Goal: Task Accomplishment & Management: Manage account settings

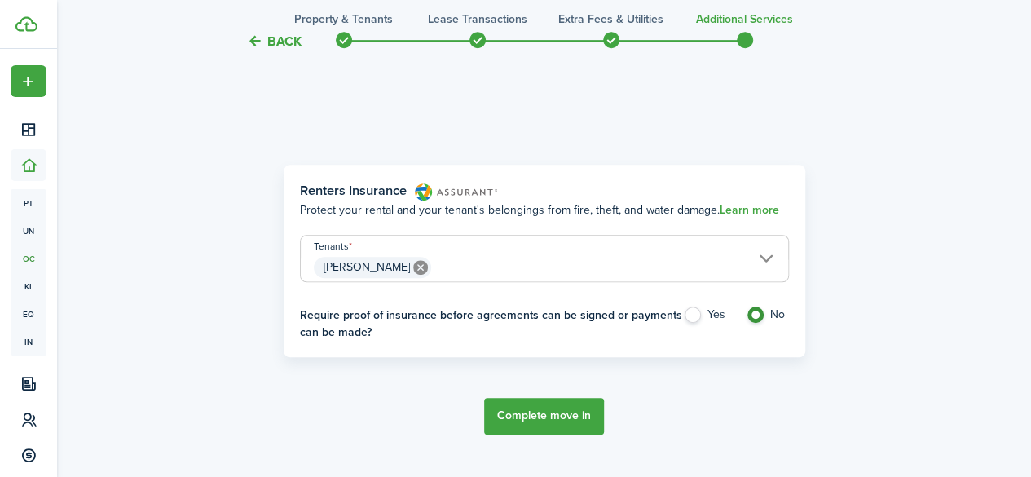
scroll to position [570, 0]
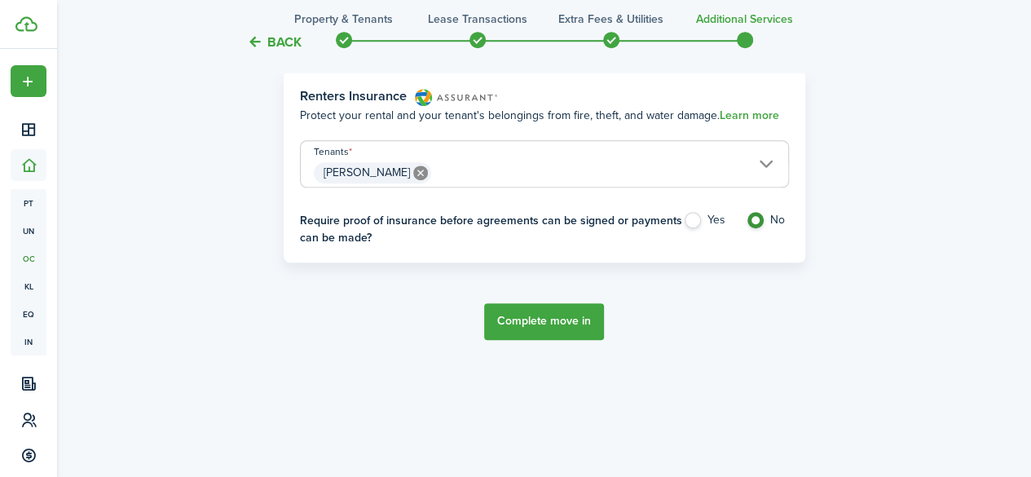
click at [538, 321] on button "Complete move in" at bounding box center [544, 321] width 120 height 37
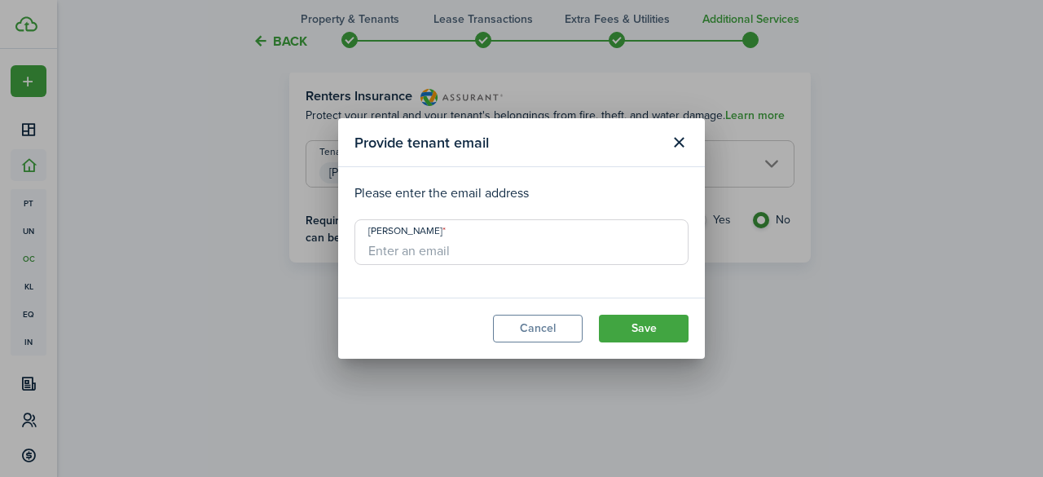
click at [451, 255] on input "[PERSON_NAME]" at bounding box center [521, 242] width 334 height 46
type input "[EMAIL_ADDRESS][DOMAIN_NAME]"
click at [652, 332] on button "Save" at bounding box center [644, 328] width 90 height 28
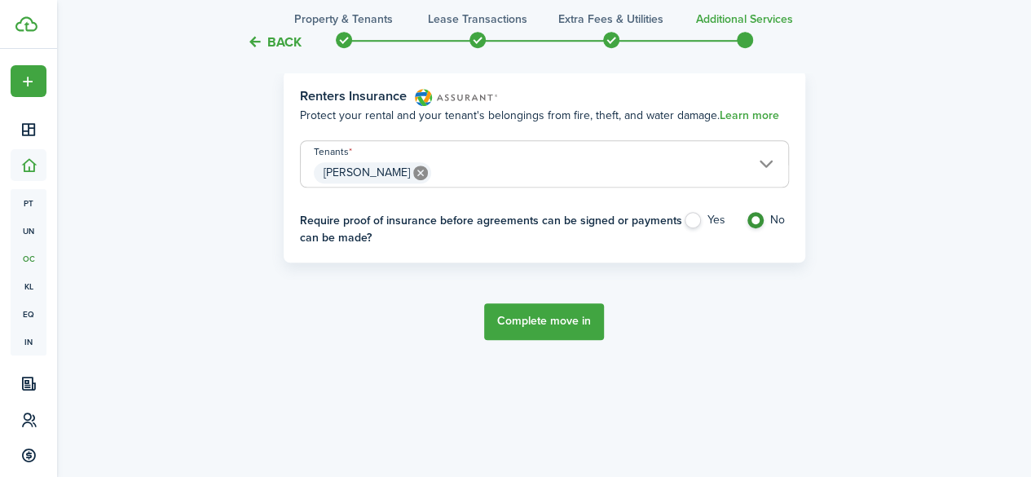
click at [530, 322] on button "Complete move in" at bounding box center [544, 321] width 120 height 37
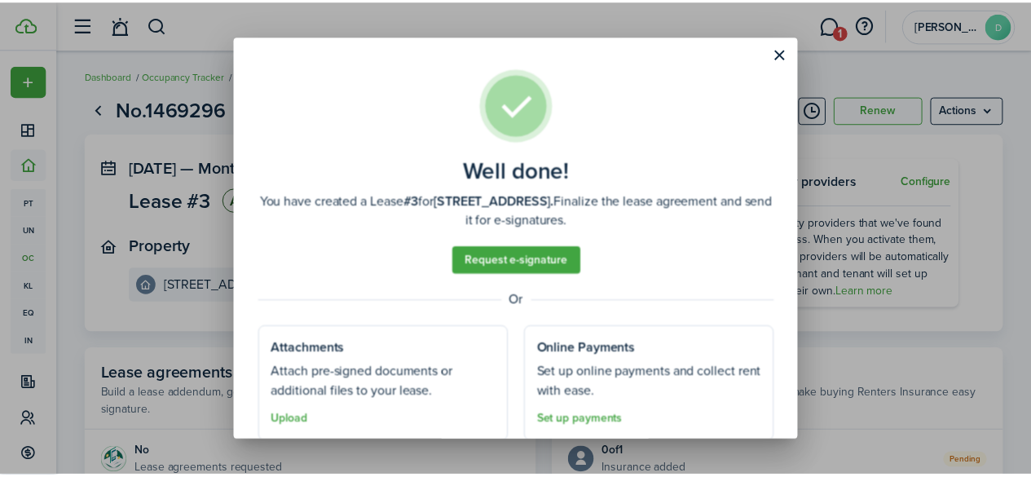
scroll to position [55, 0]
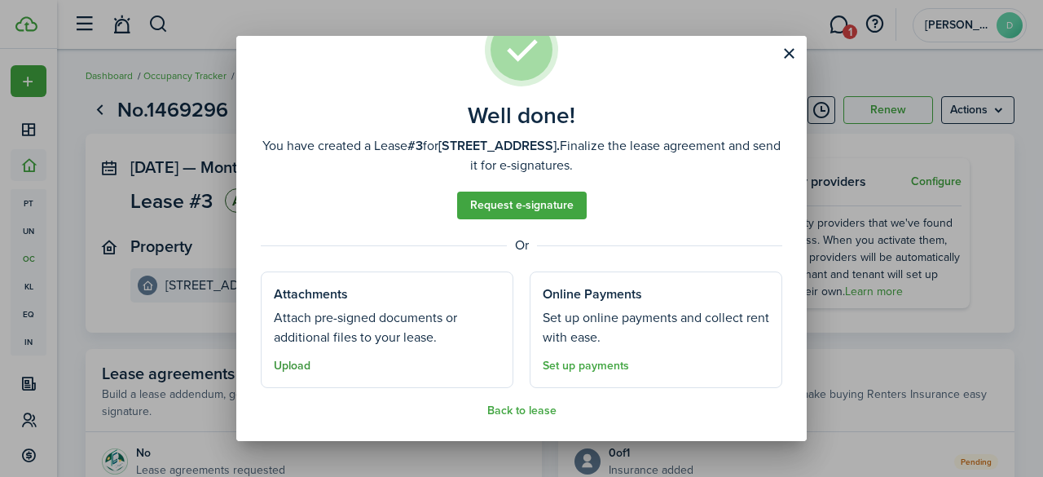
click at [294, 367] on button "Upload" at bounding box center [292, 365] width 37 height 13
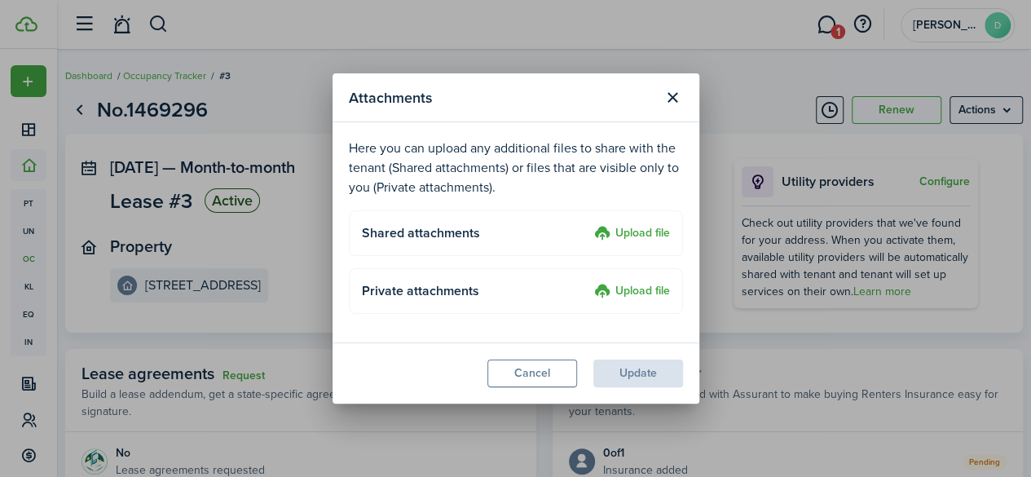
click at [634, 231] on label "Upload file" at bounding box center [632, 234] width 76 height 20
click at [588, 224] on input "Upload file" at bounding box center [588, 224] width 0 height 0
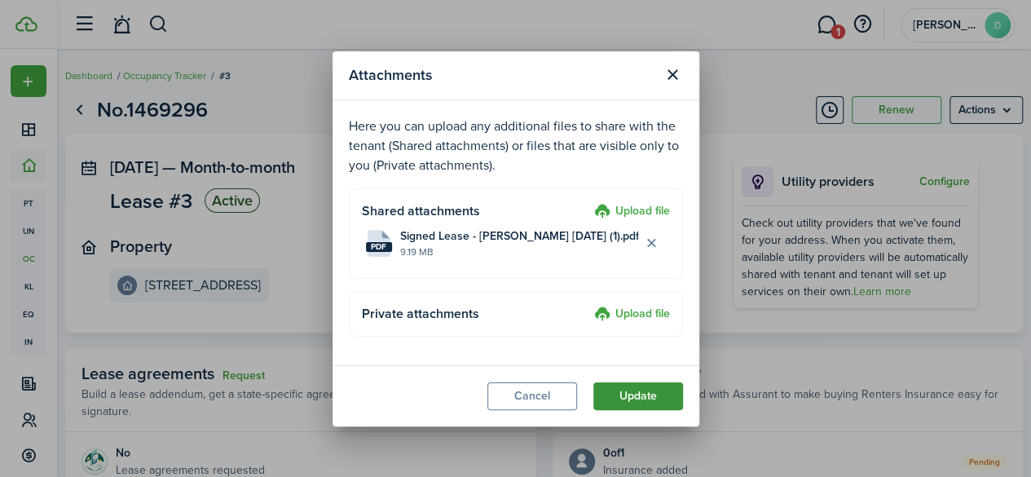
click at [636, 390] on button "Update" at bounding box center [638, 396] width 90 height 28
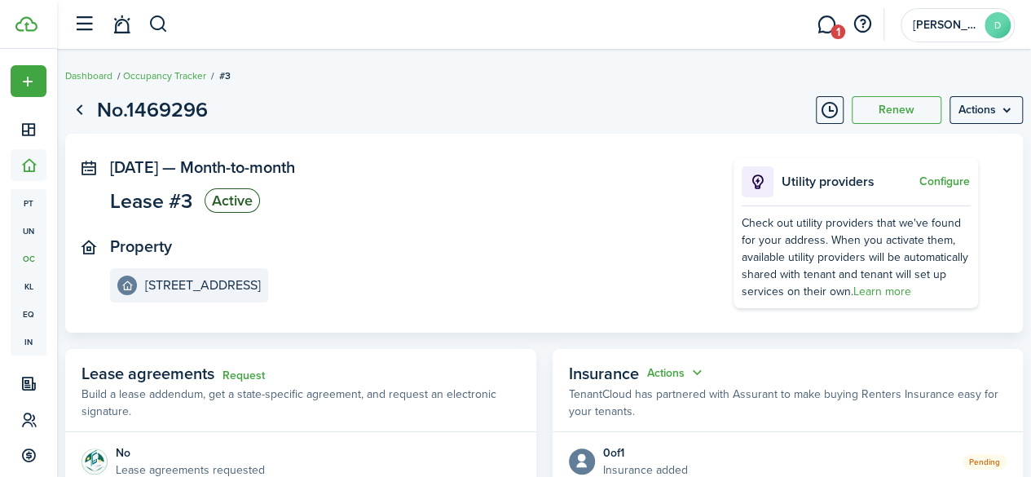
click at [574, 80] on breadcrumb "Dashboard Occupancy Tracker #3" at bounding box center [543, 67] width 957 height 37
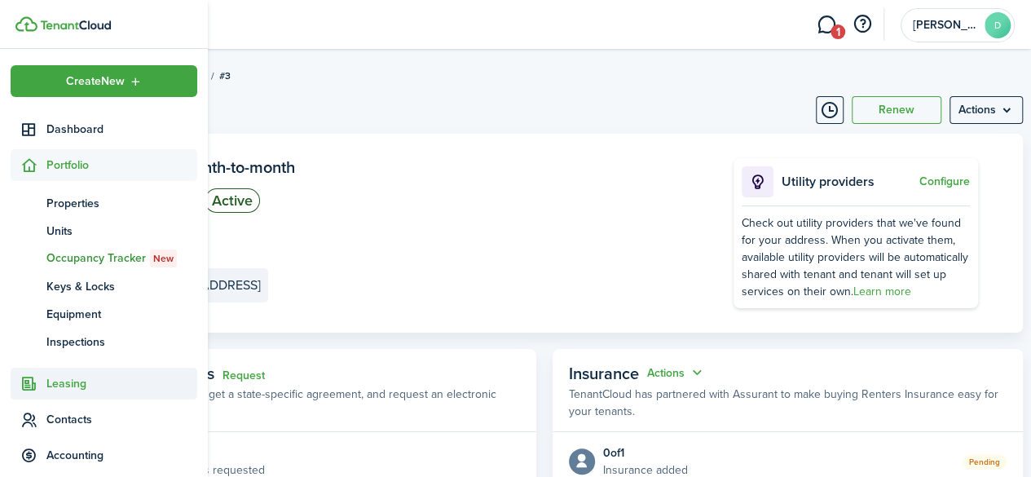
click at [80, 385] on span "Leasing" at bounding box center [121, 383] width 151 height 17
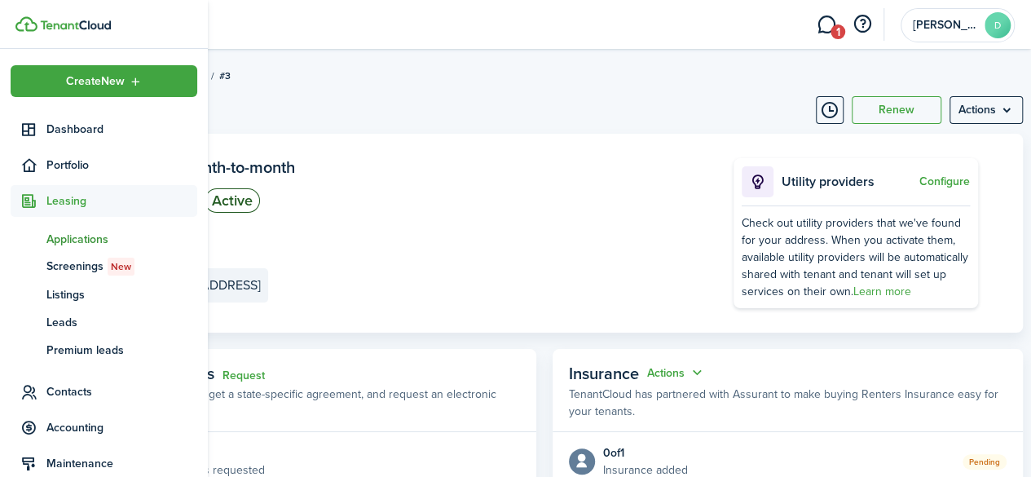
click at [76, 236] on span "Applications" at bounding box center [121, 239] width 151 height 17
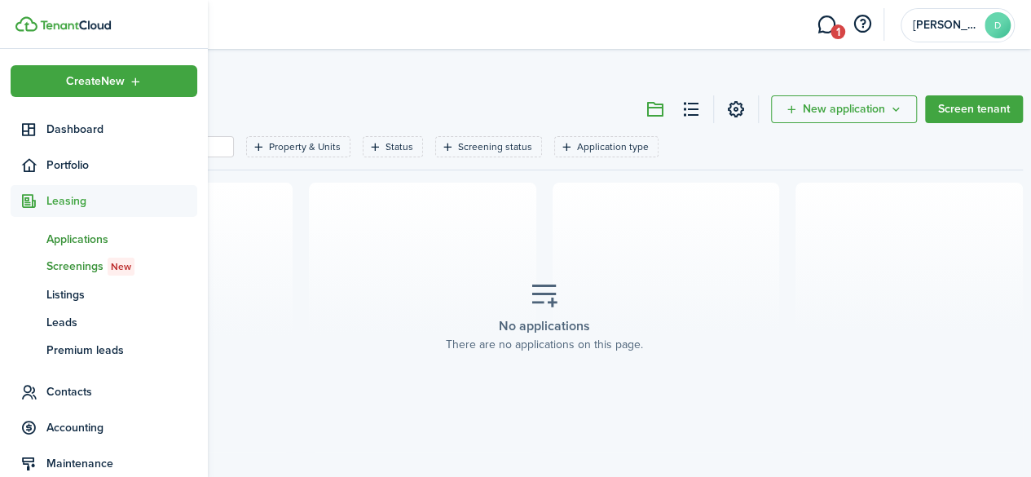
click at [78, 266] on span "Screenings New" at bounding box center [121, 266] width 151 height 18
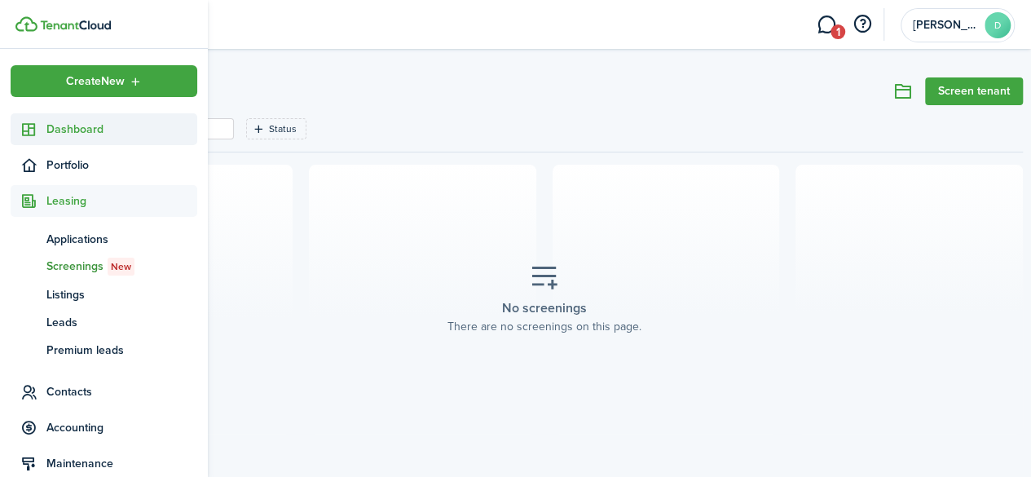
click at [101, 130] on span "Dashboard" at bounding box center [121, 129] width 151 height 17
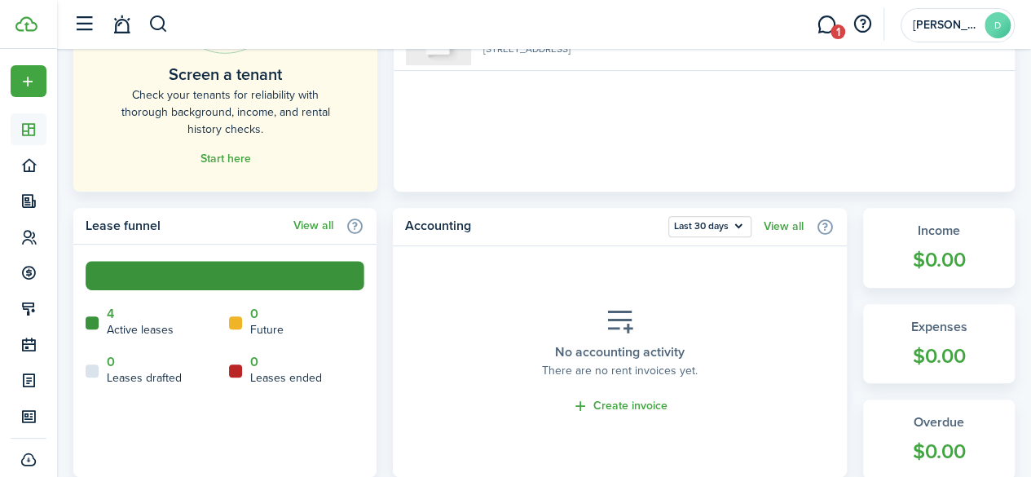
scroll to position [326, 0]
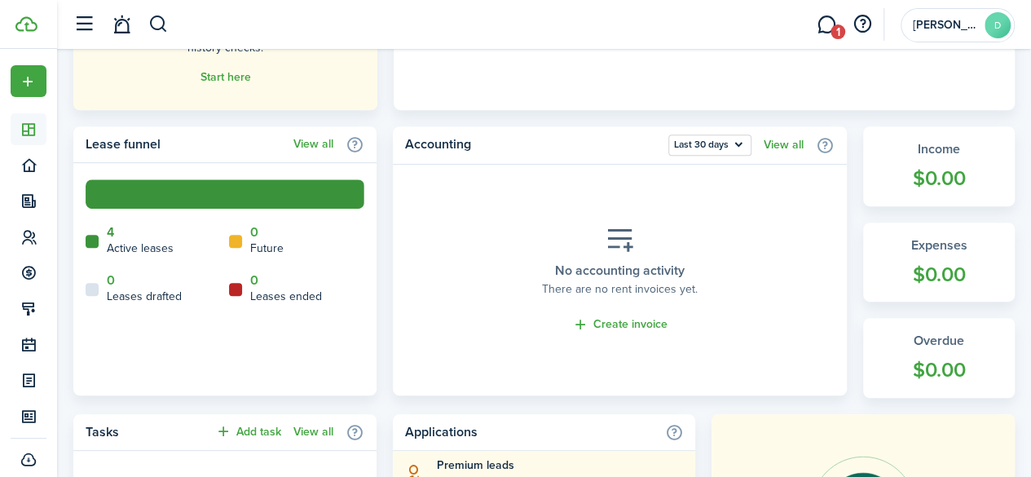
click at [112, 230] on link "4" at bounding box center [110, 232] width 7 height 15
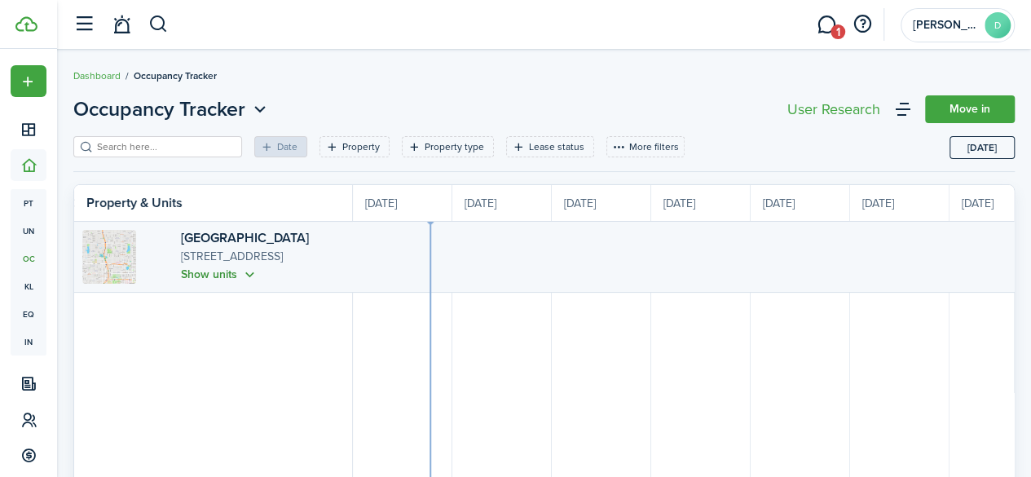
click at [189, 273] on button "Show units" at bounding box center [219, 274] width 77 height 19
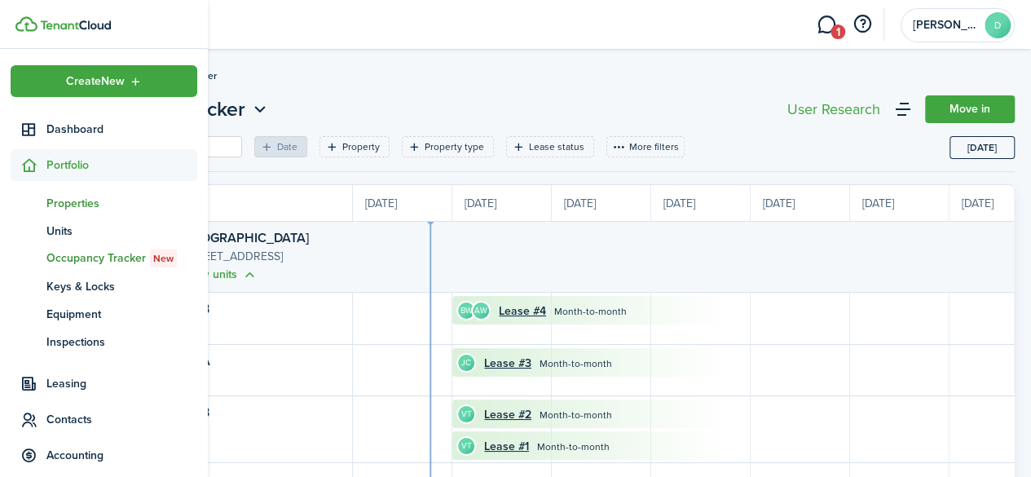
click at [67, 196] on span "Properties" at bounding box center [121, 203] width 151 height 17
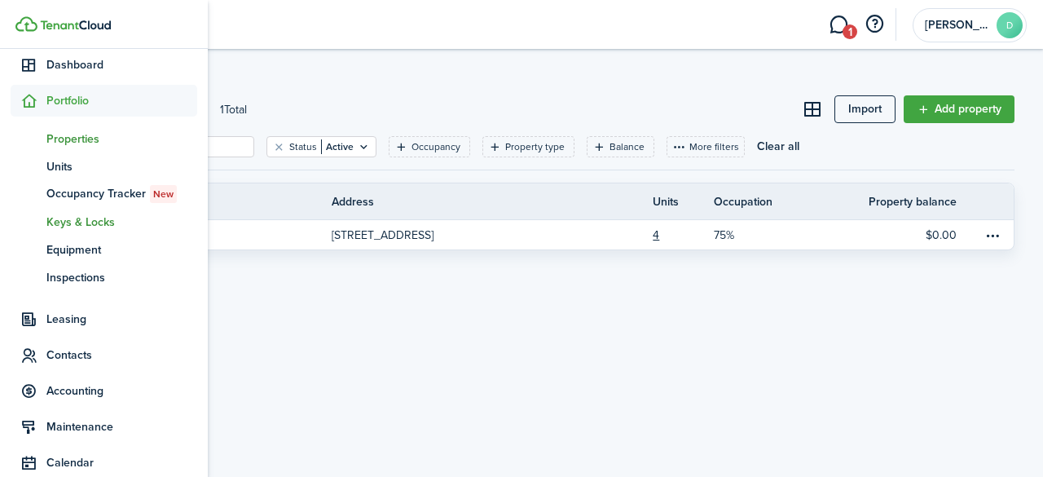
scroll to position [163, 0]
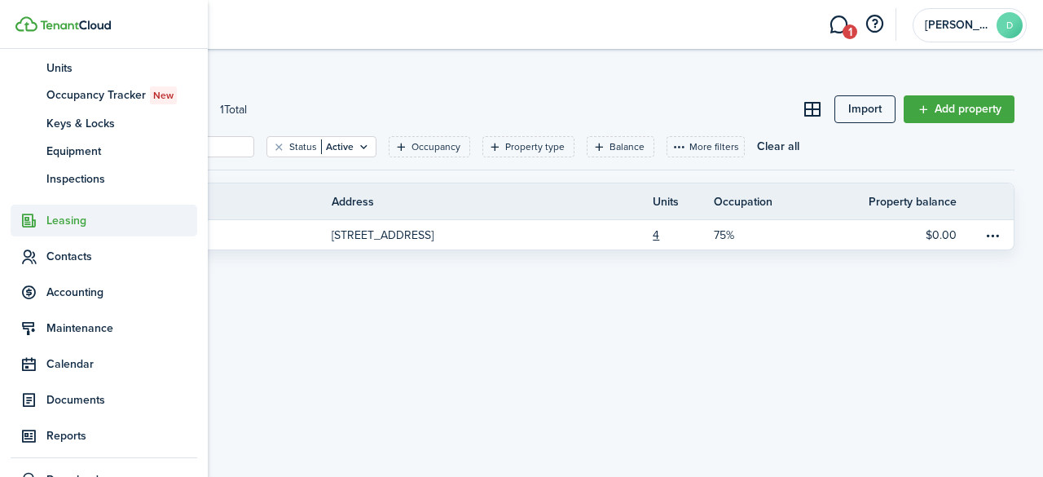
click at [77, 221] on span "Leasing" at bounding box center [121, 220] width 151 height 17
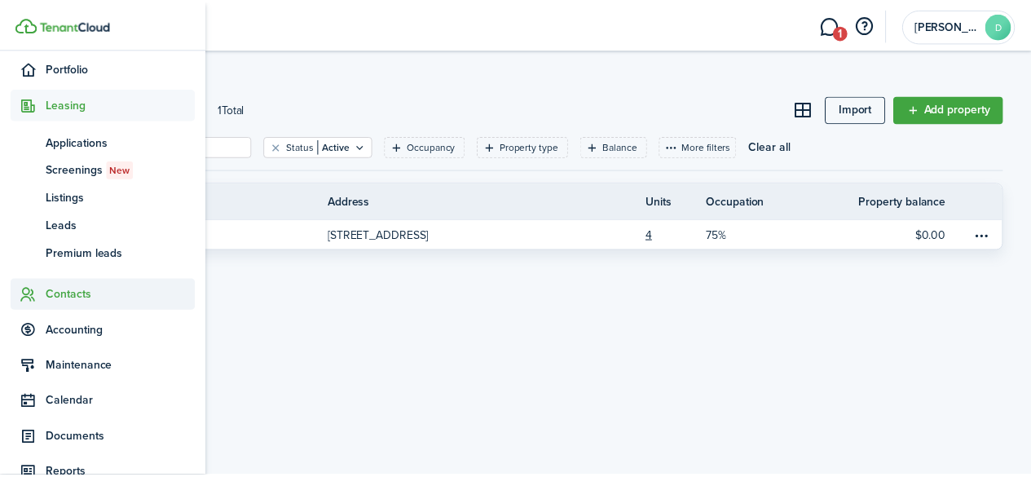
scroll to position [0, 0]
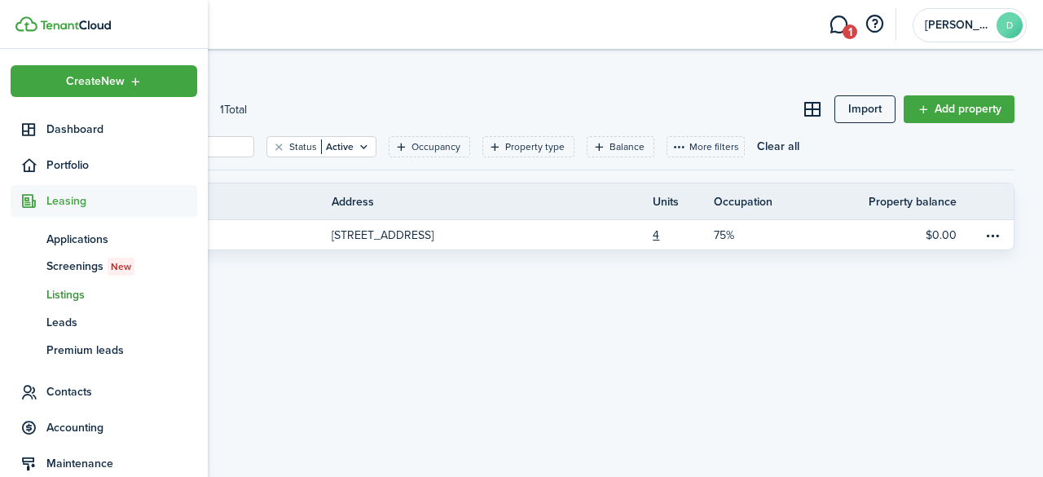
click at [59, 294] on span "Listings" at bounding box center [121, 294] width 151 height 17
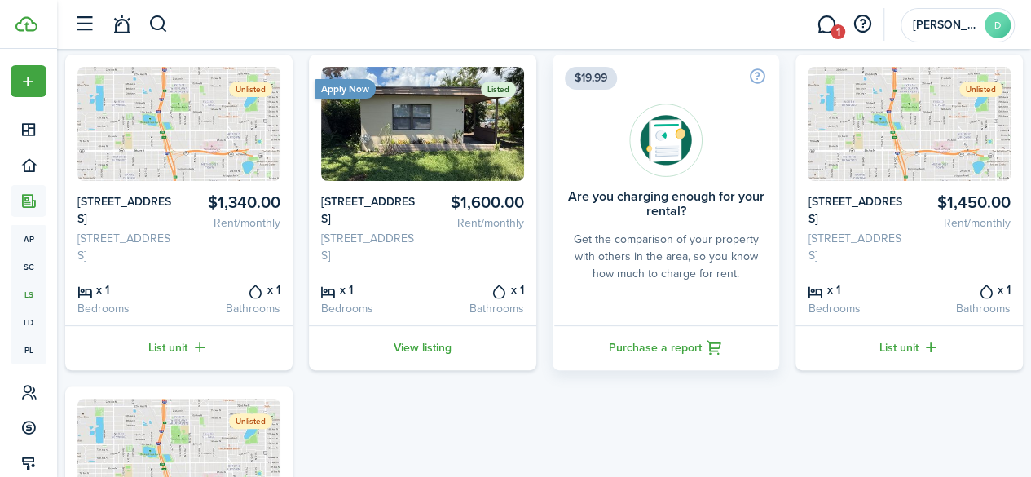
scroll to position [163, 0]
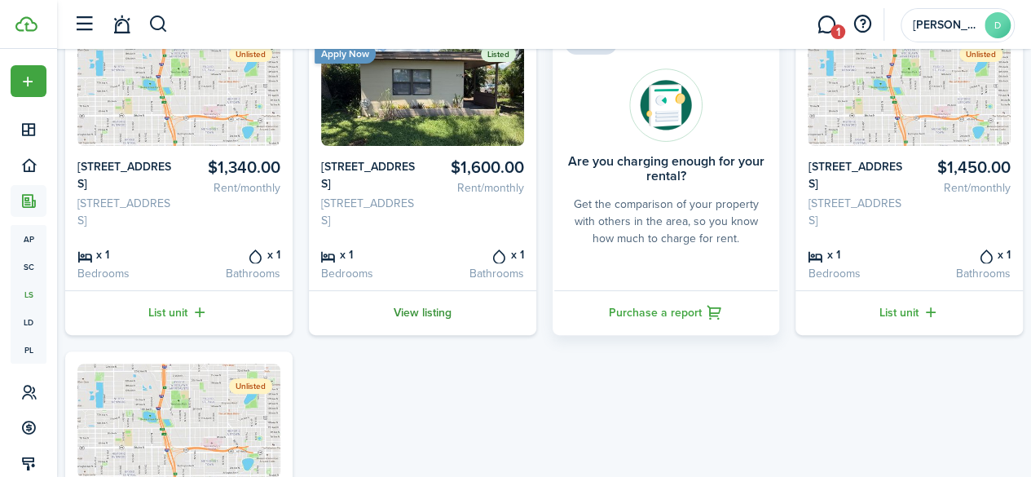
click at [424, 335] on link "View listing" at bounding box center [422, 312] width 227 height 45
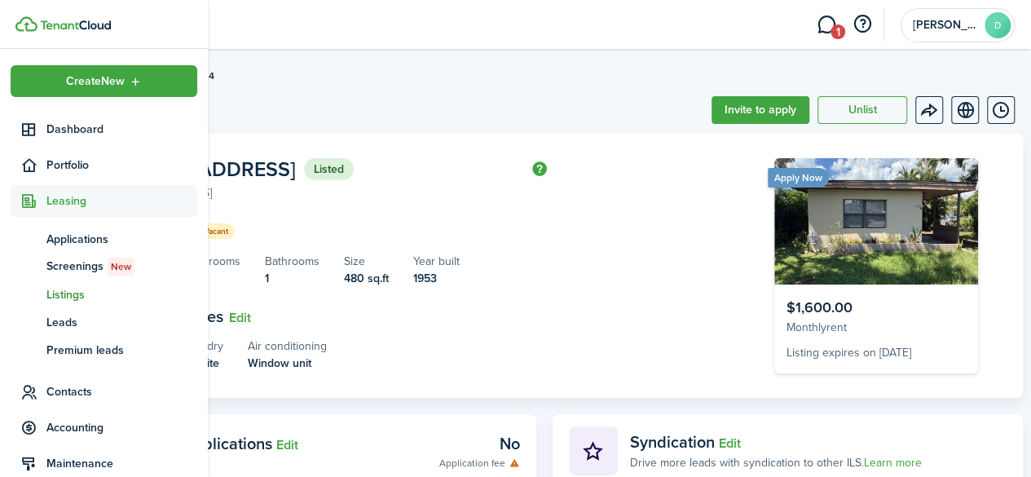
click at [68, 197] on span "Leasing" at bounding box center [121, 200] width 151 height 17
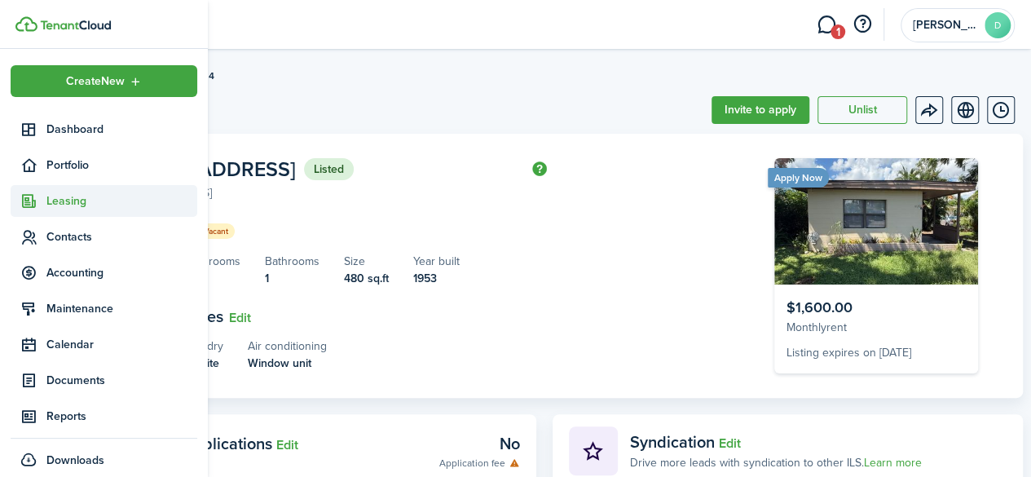
click at [68, 197] on span "Leasing" at bounding box center [121, 200] width 151 height 17
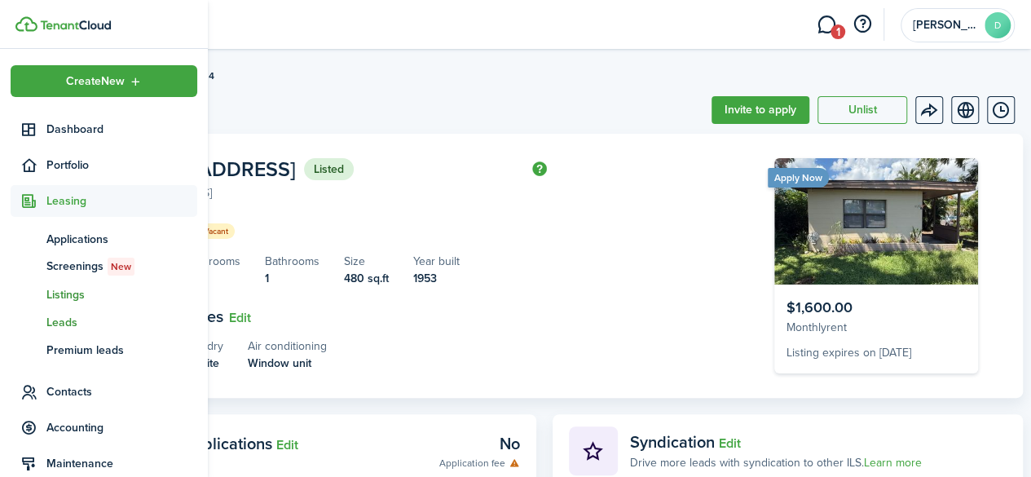
click at [67, 325] on span "Leads" at bounding box center [121, 322] width 151 height 17
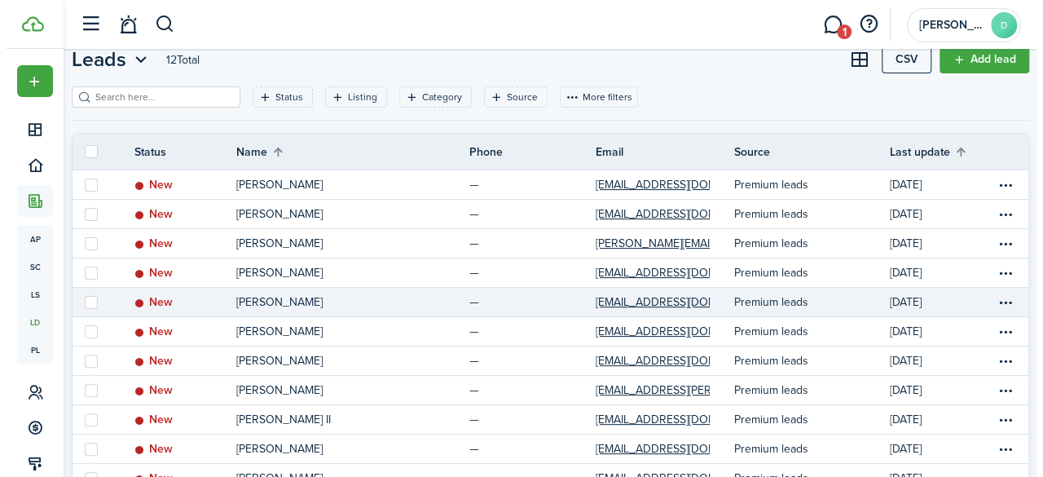
scroll to position [81, 0]
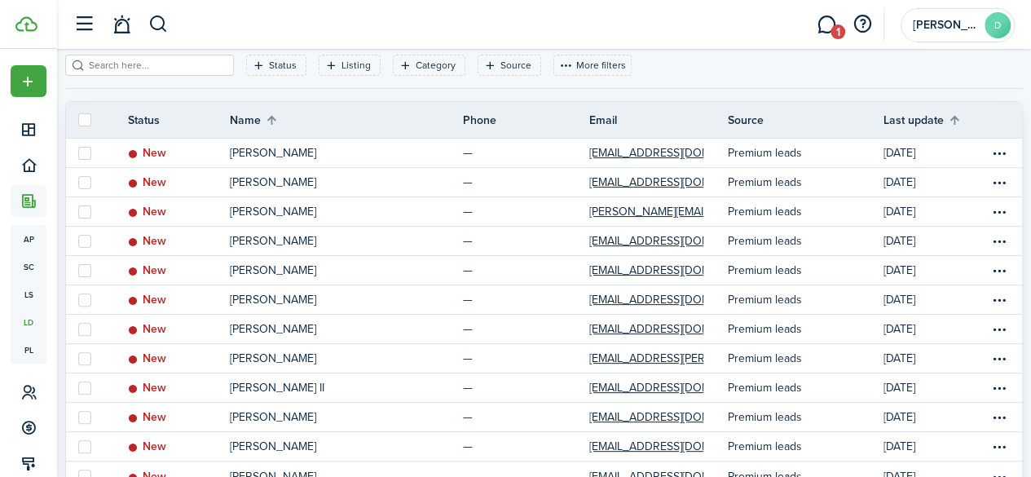
drag, startPoint x: 99, startPoint y: 118, endPoint x: 115, endPoint y: 118, distance: 15.5
click at [91, 118] on label at bounding box center [84, 119] width 13 height 13
click at [78, 120] on input "checkbox" at bounding box center [77, 120] width 1 height 1
checkbox input "true"
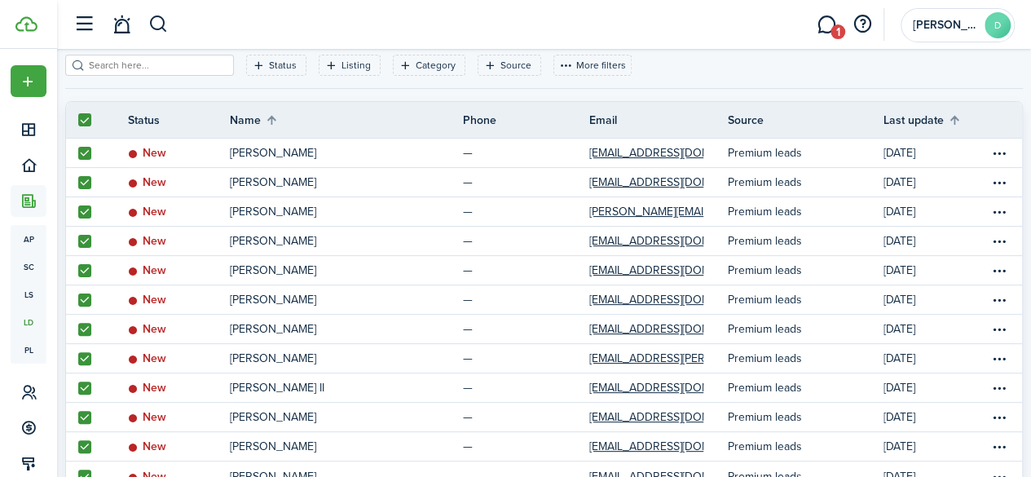
checkbox input "true"
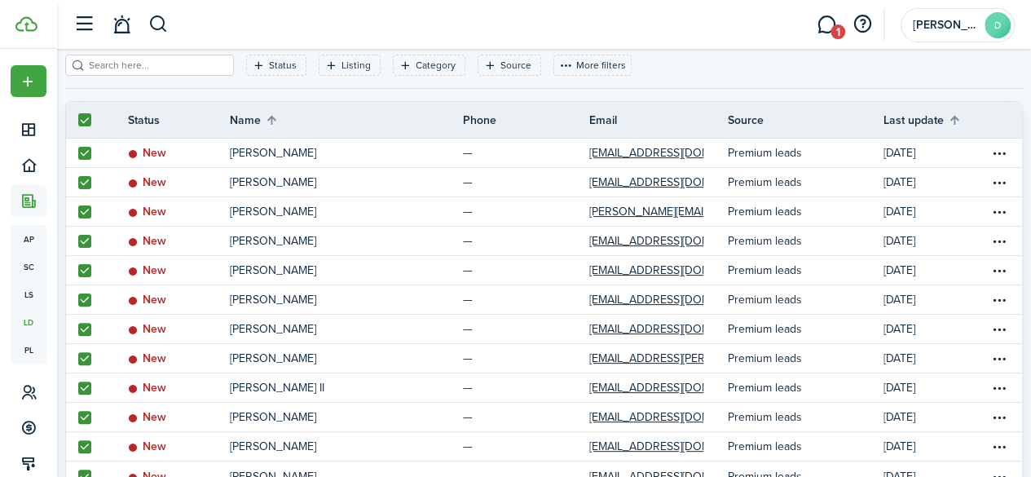
checkbox input "true"
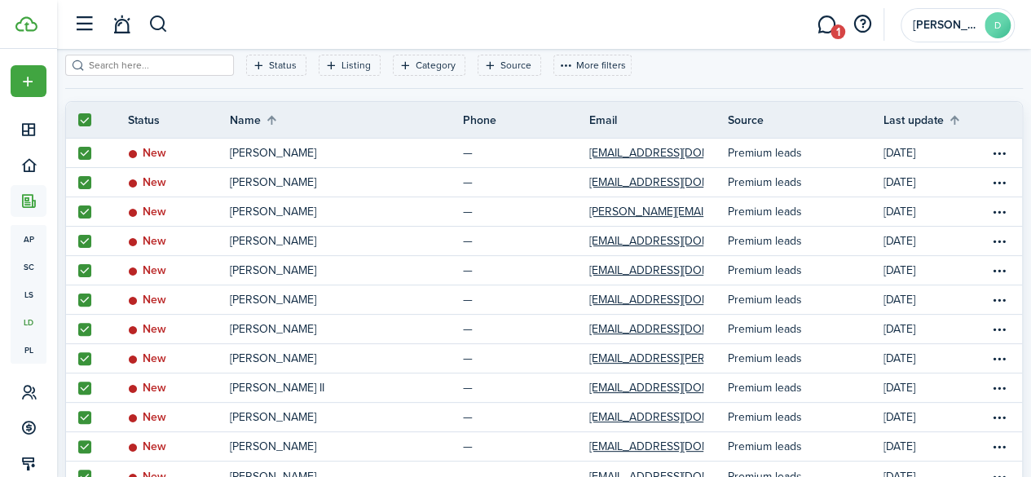
checkbox input "true"
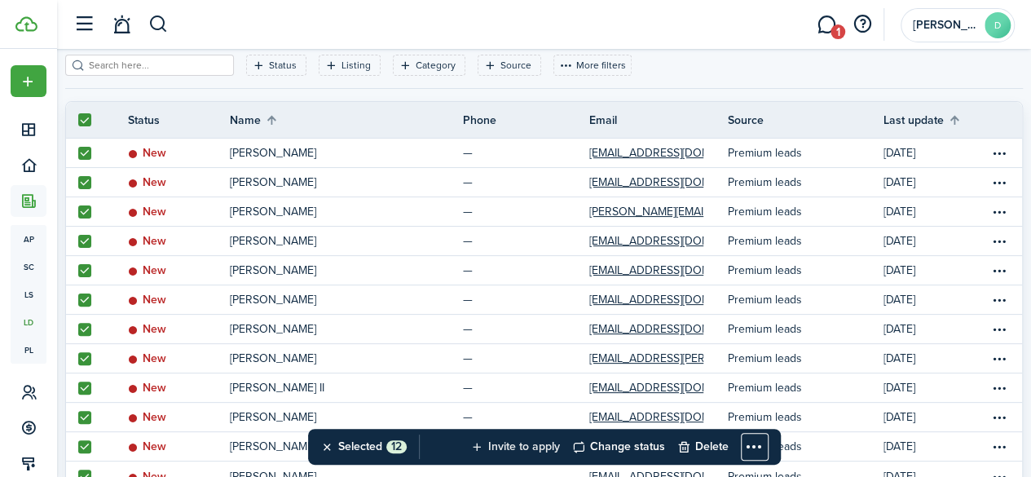
click at [521, 445] on button "Invite to apply" at bounding box center [509, 447] width 102 height 36
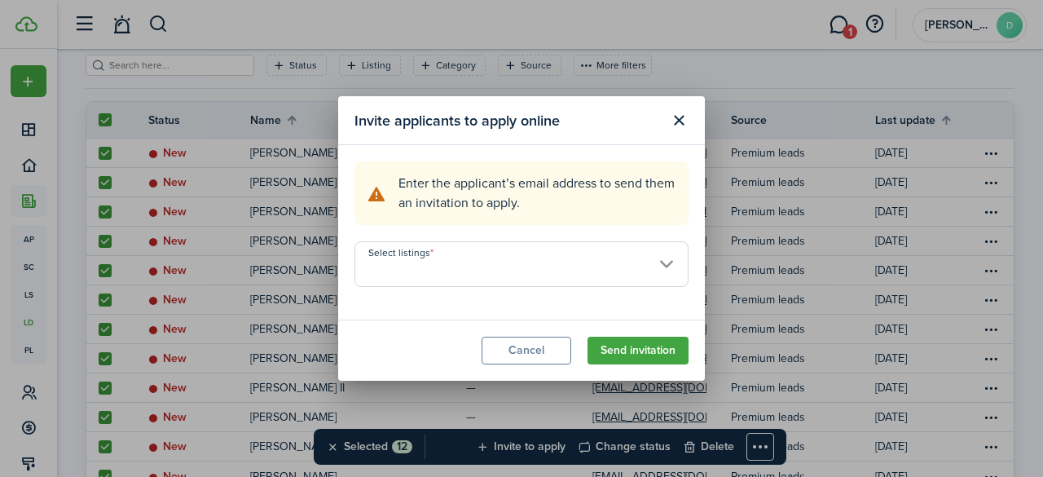
click at [527, 263] on input "Select listings" at bounding box center [521, 264] width 334 height 46
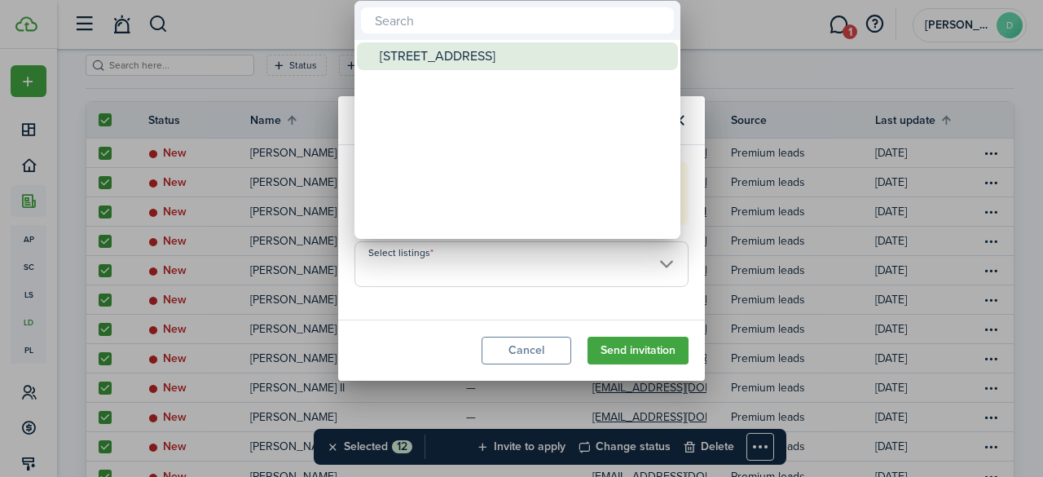
click at [538, 51] on div "[STREET_ADDRESS]" at bounding box center [524, 56] width 288 height 28
type input "[STREET_ADDRESS]"
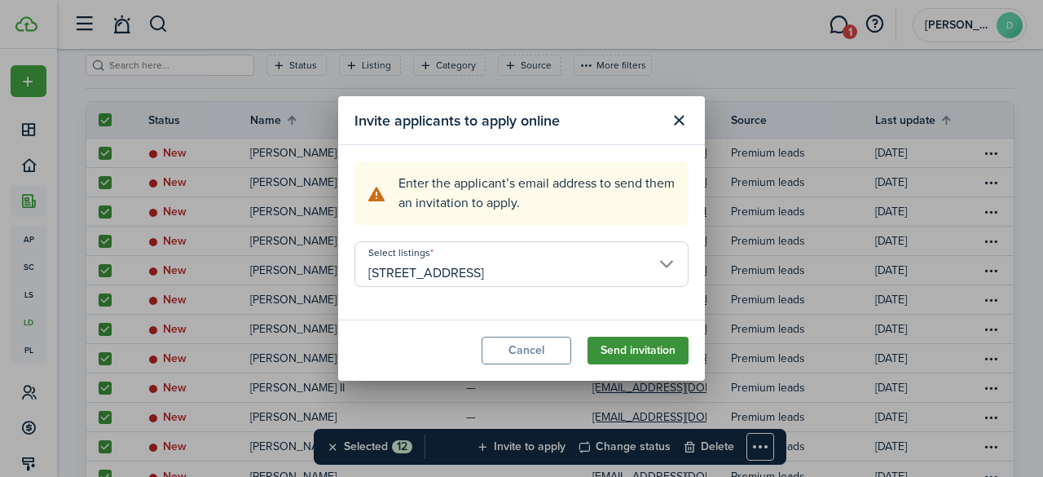
click at [640, 353] on button "Send invitation" at bounding box center [637, 350] width 101 height 28
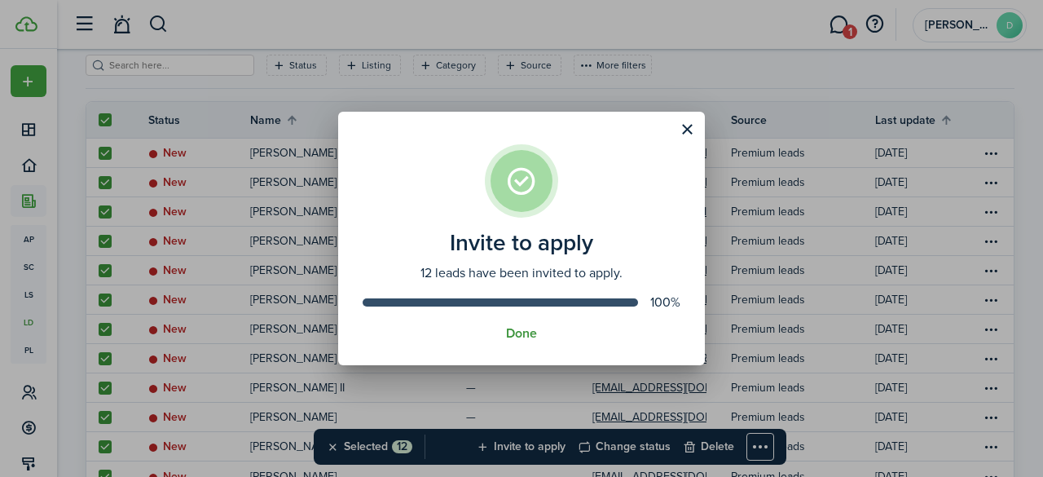
click at [523, 333] on button "Done" at bounding box center [521, 333] width 31 height 15
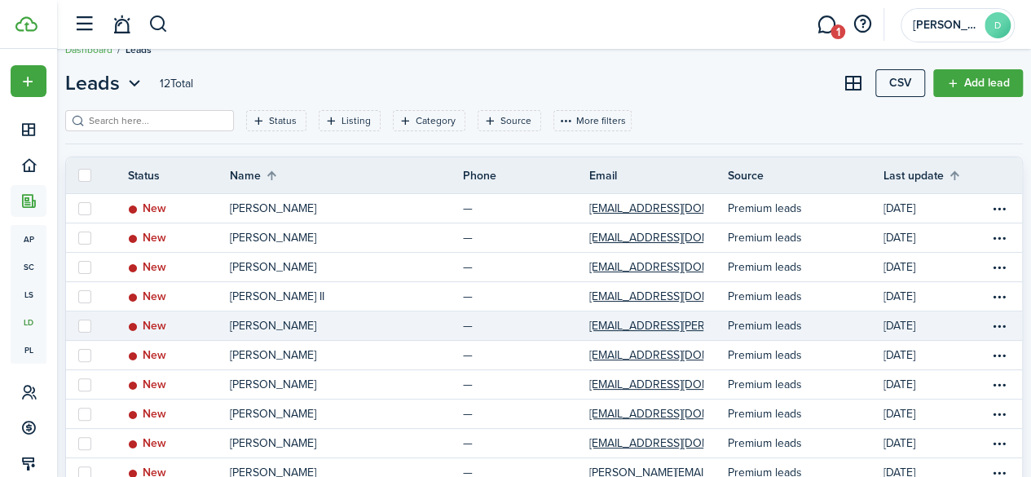
scroll to position [0, 0]
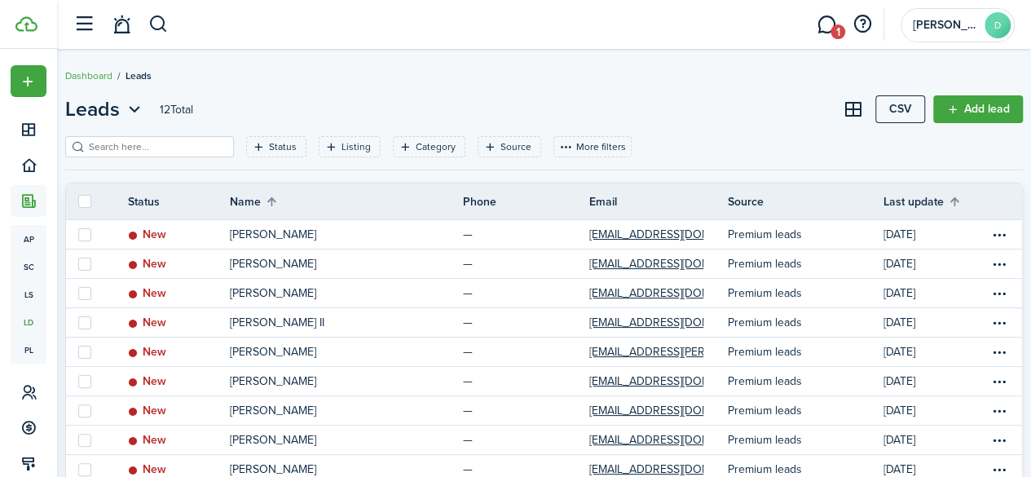
click at [91, 200] on label at bounding box center [84, 201] width 13 height 13
click at [78, 201] on input "checkbox" at bounding box center [77, 201] width 1 height 1
checkbox input "true"
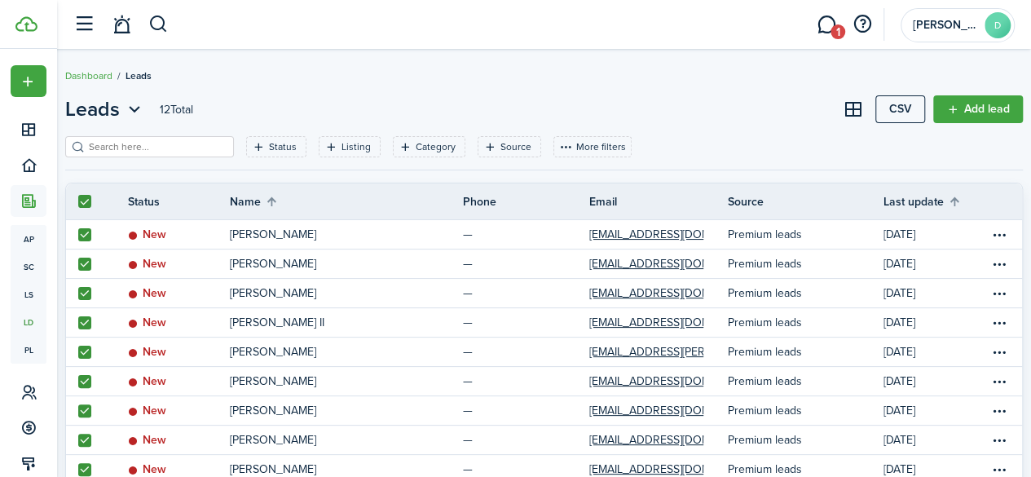
checkbox input "true"
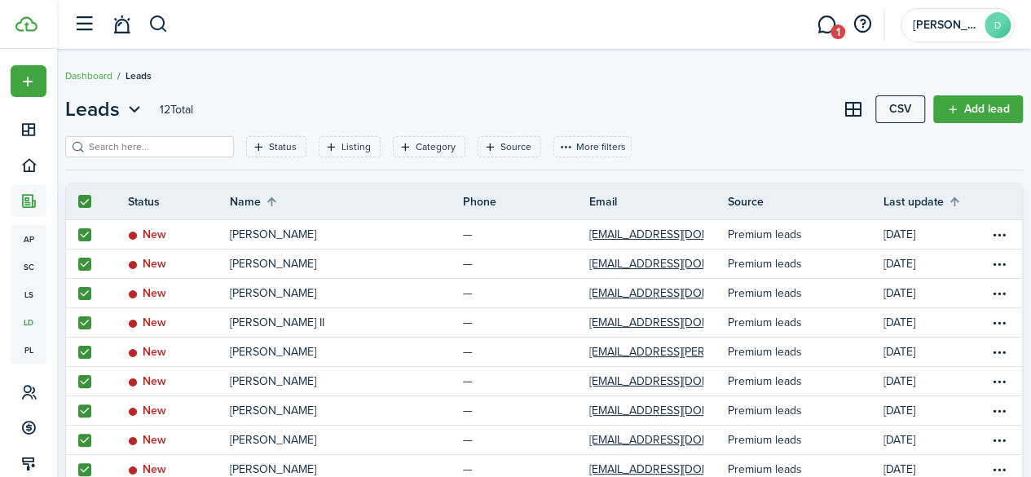
checkbox input "true"
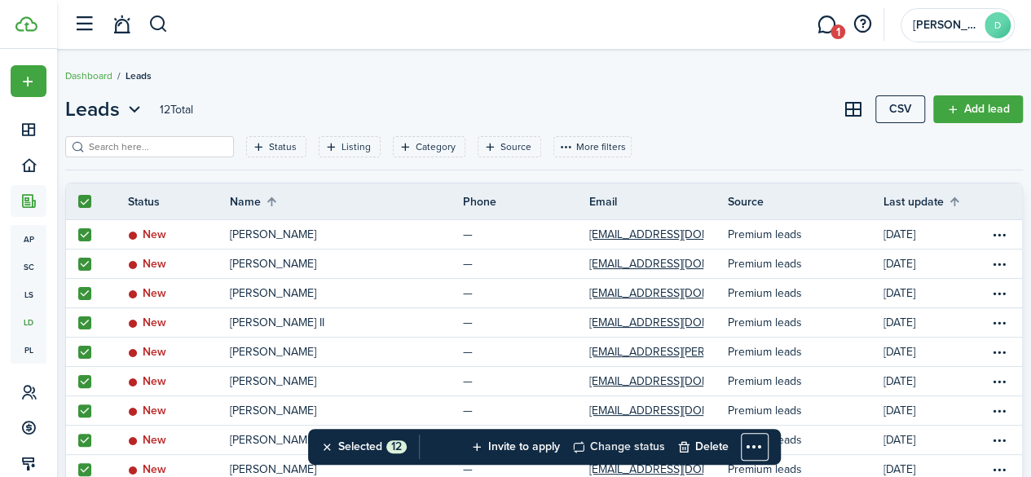
click at [627, 446] on button "Change status" at bounding box center [618, 447] width 93 height 36
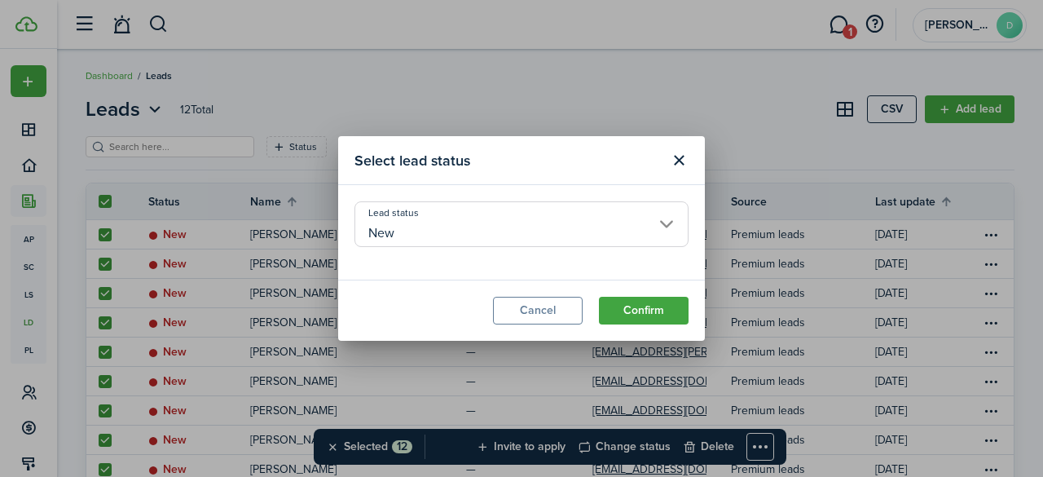
click at [536, 230] on input "New" at bounding box center [521, 224] width 334 height 46
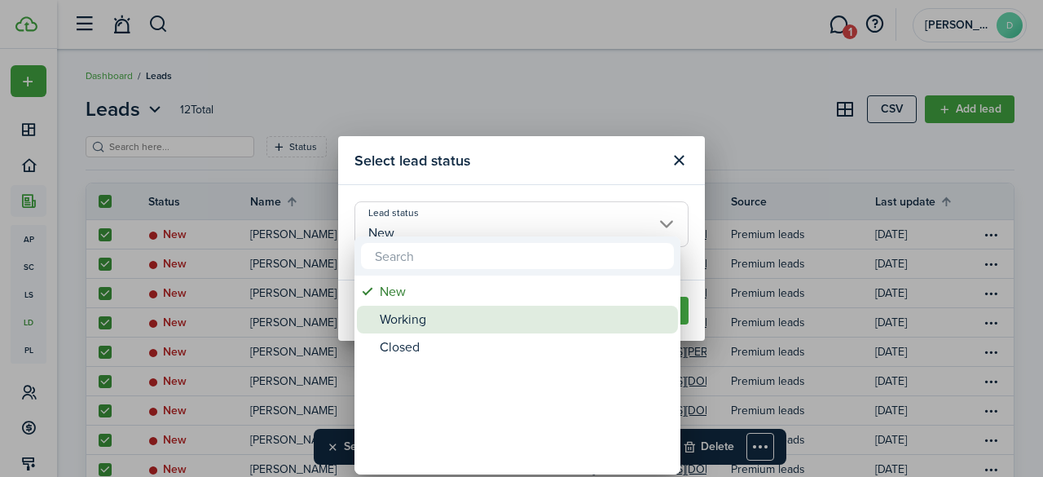
click at [464, 323] on div "Working" at bounding box center [524, 320] width 288 height 28
type input "Working"
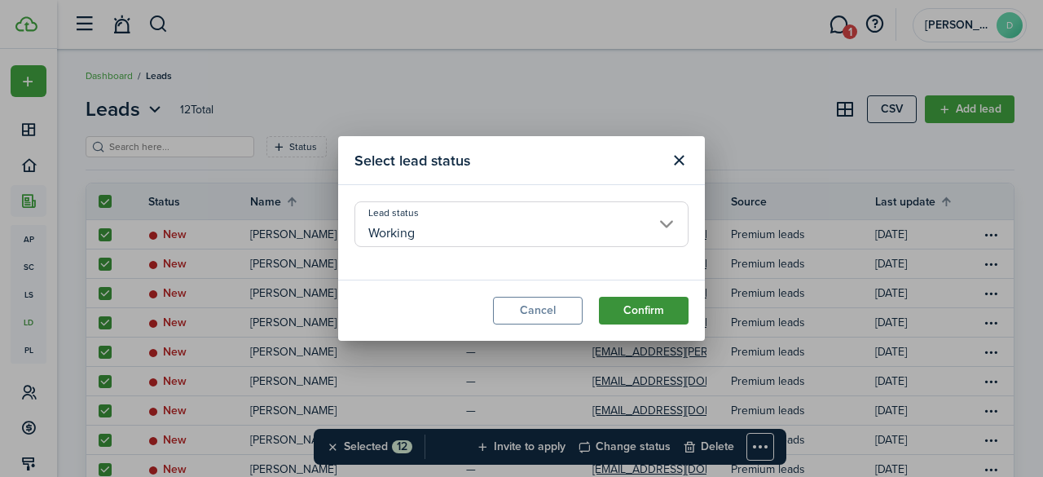
click at [655, 314] on button "Confirm" at bounding box center [644, 311] width 90 height 28
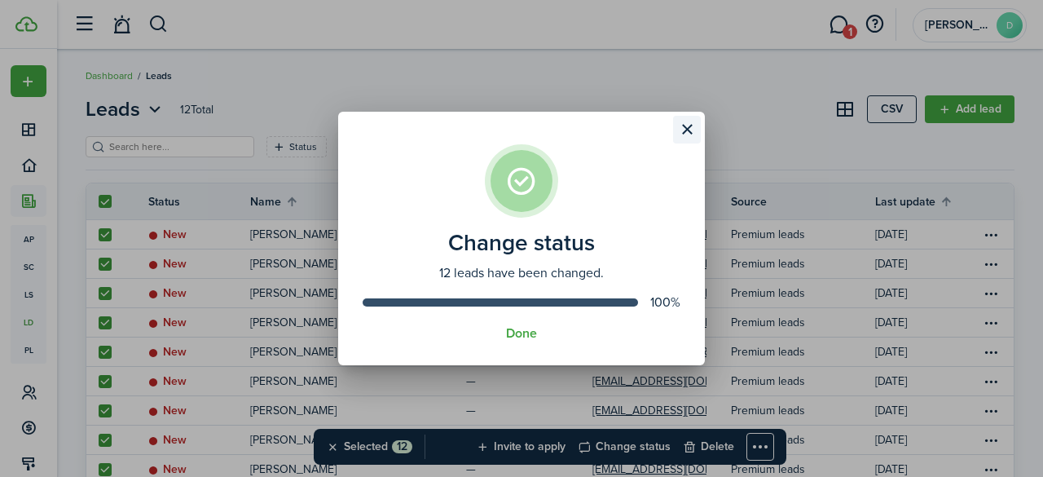
click at [688, 126] on button "Close modal" at bounding box center [687, 130] width 28 height 28
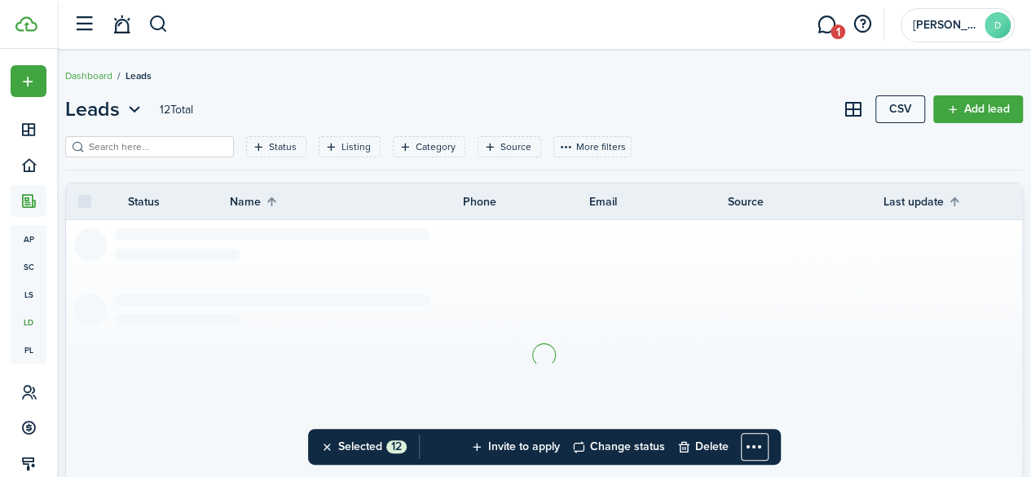
checkbox input "false"
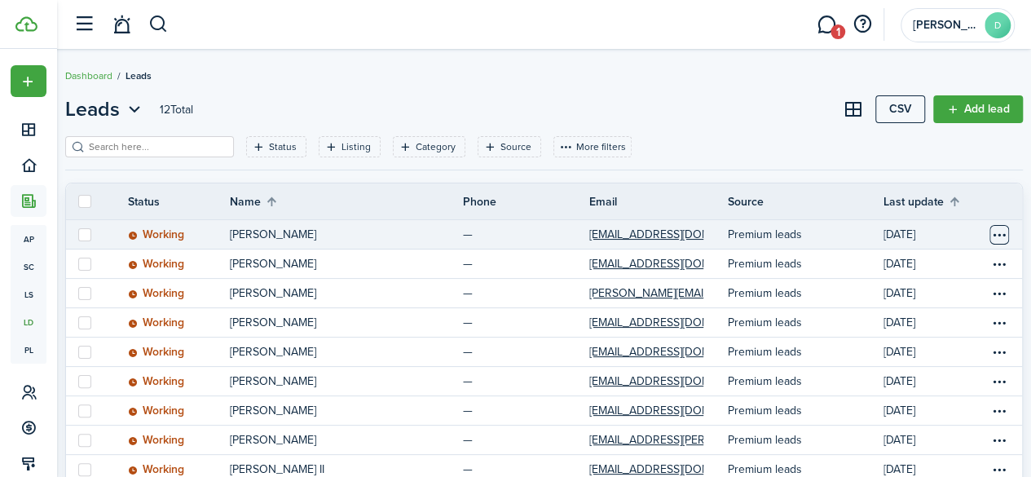
click at [989, 235] on table-menu-btn-icon "Open menu" at bounding box center [999, 235] width 20 height 20
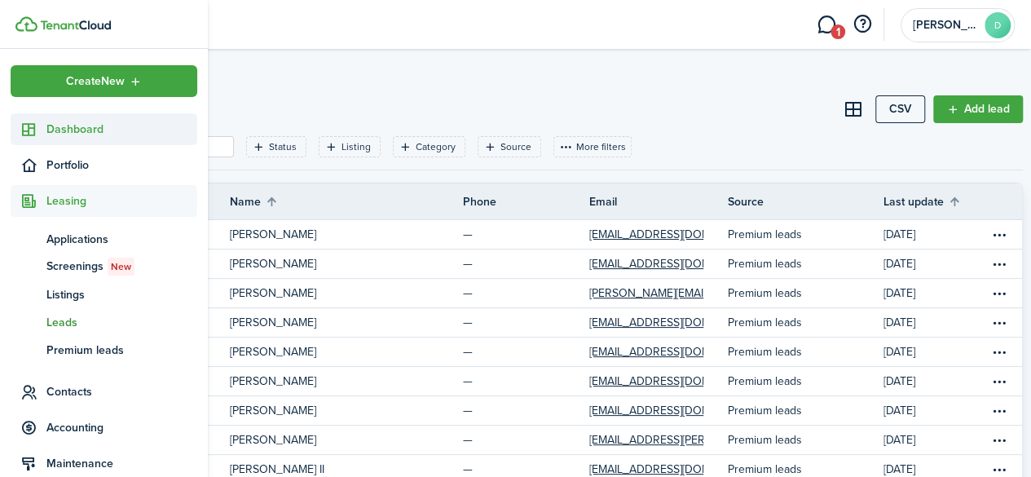
click at [65, 128] on span "Dashboard" at bounding box center [121, 129] width 151 height 17
